Goal: Information Seeking & Learning: Understand process/instructions

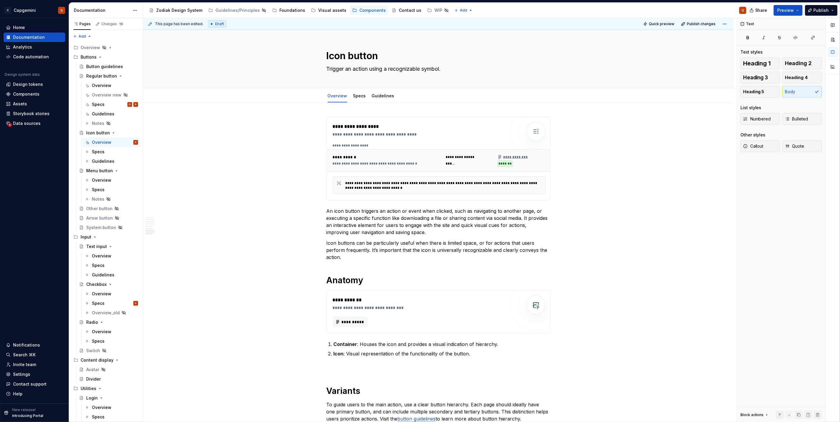
scroll to position [1020, 0]
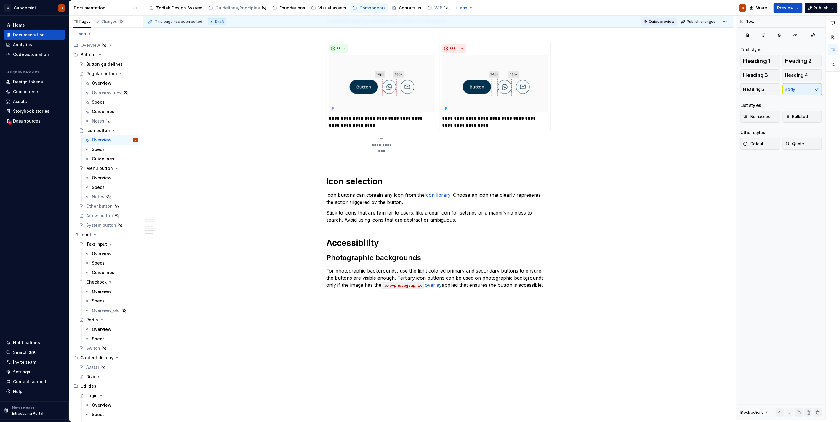
click at [650, 25] on button "Quick preview" at bounding box center [659, 21] width 36 height 8
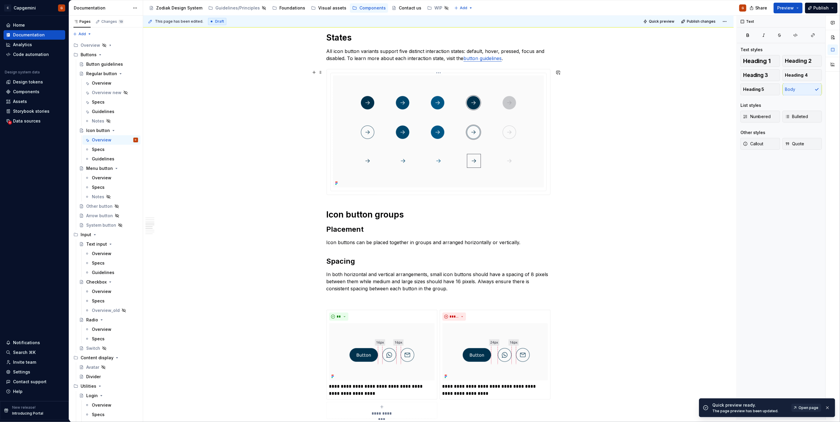
scroll to position [691, 0]
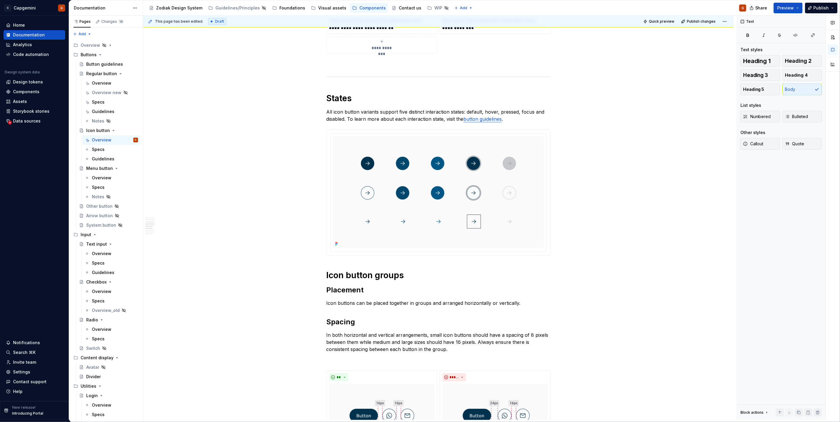
type textarea "*"
click at [550, 252] on div at bounding box center [438, 193] width 223 height 126
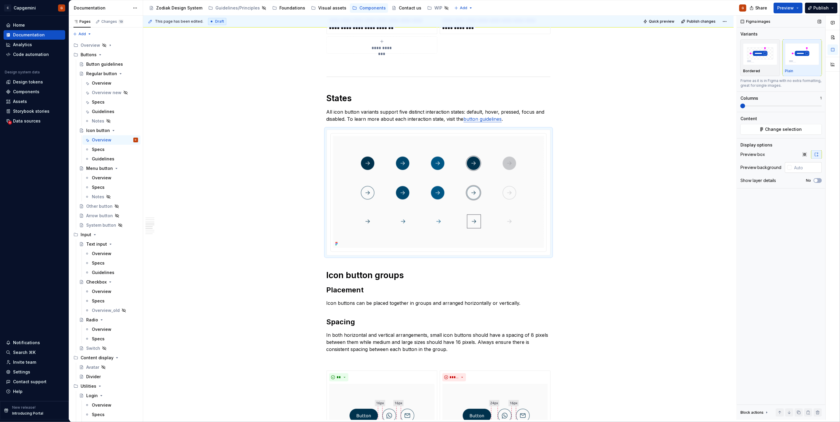
click at [818, 169] on input "text" at bounding box center [807, 167] width 30 height 11
type input "#FFFFFF"
type button "on"
click at [799, 211] on div "Figma images Variants Bordered Plain Frame as it is in Figma with no extra form…" at bounding box center [781, 218] width 89 height 405
click at [761, 69] on div "Bordered" at bounding box center [760, 71] width 34 height 5
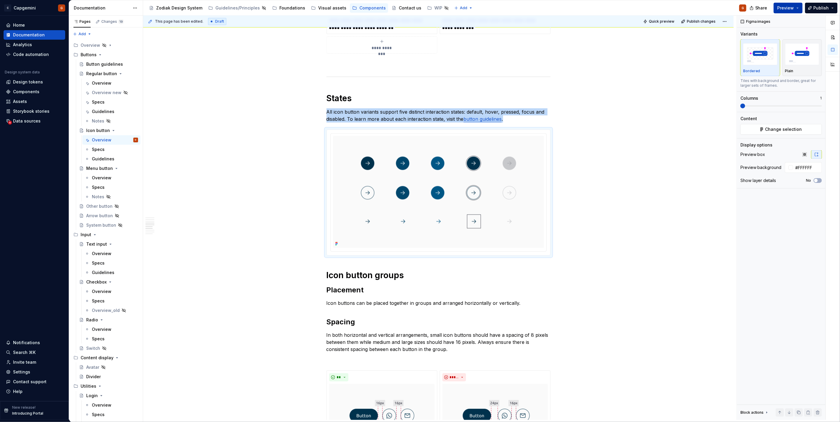
click at [798, 12] on button "Preview" at bounding box center [788, 8] width 29 height 11
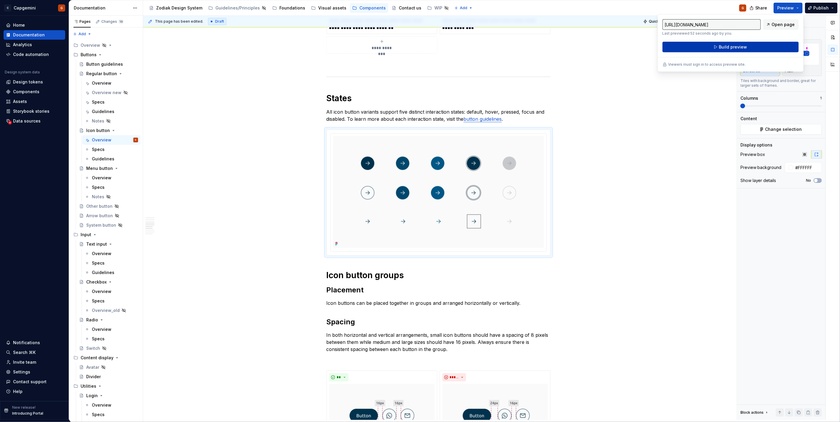
type textarea "*"
